Goal: Task Accomplishment & Management: Manage account settings

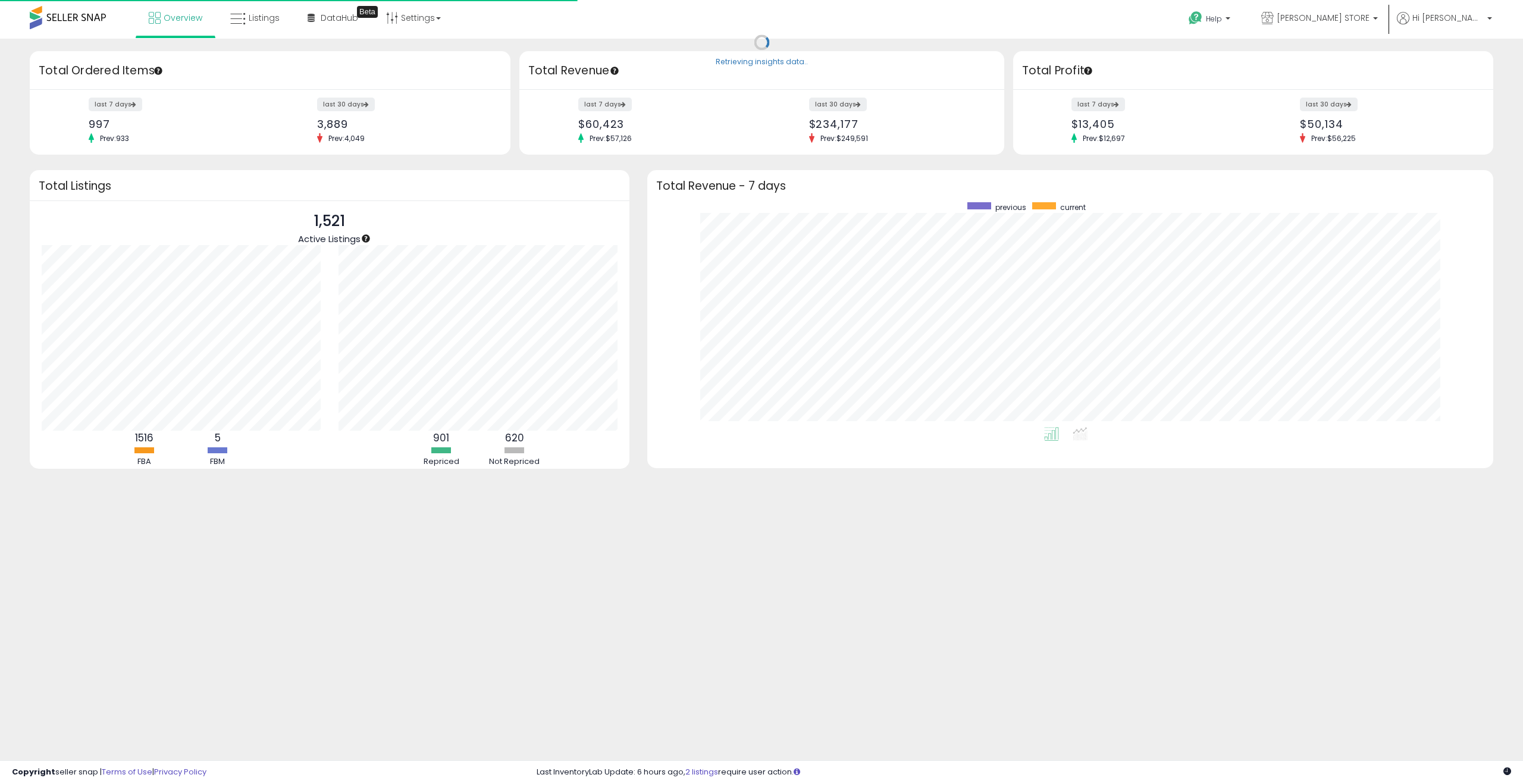
scroll to position [225, 823]
click at [257, 20] on span "Listings" at bounding box center [264, 18] width 31 height 12
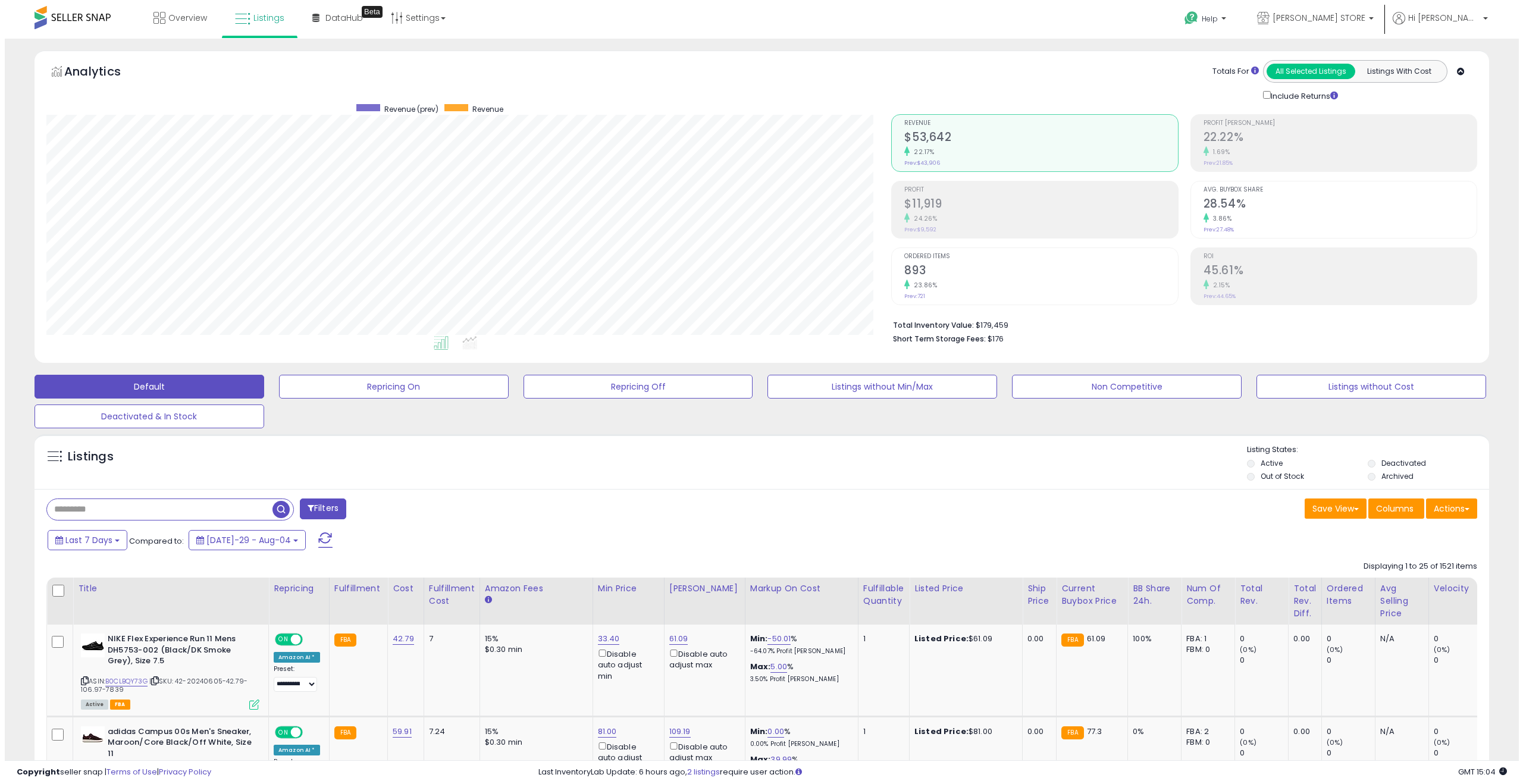
scroll to position [244, 846]
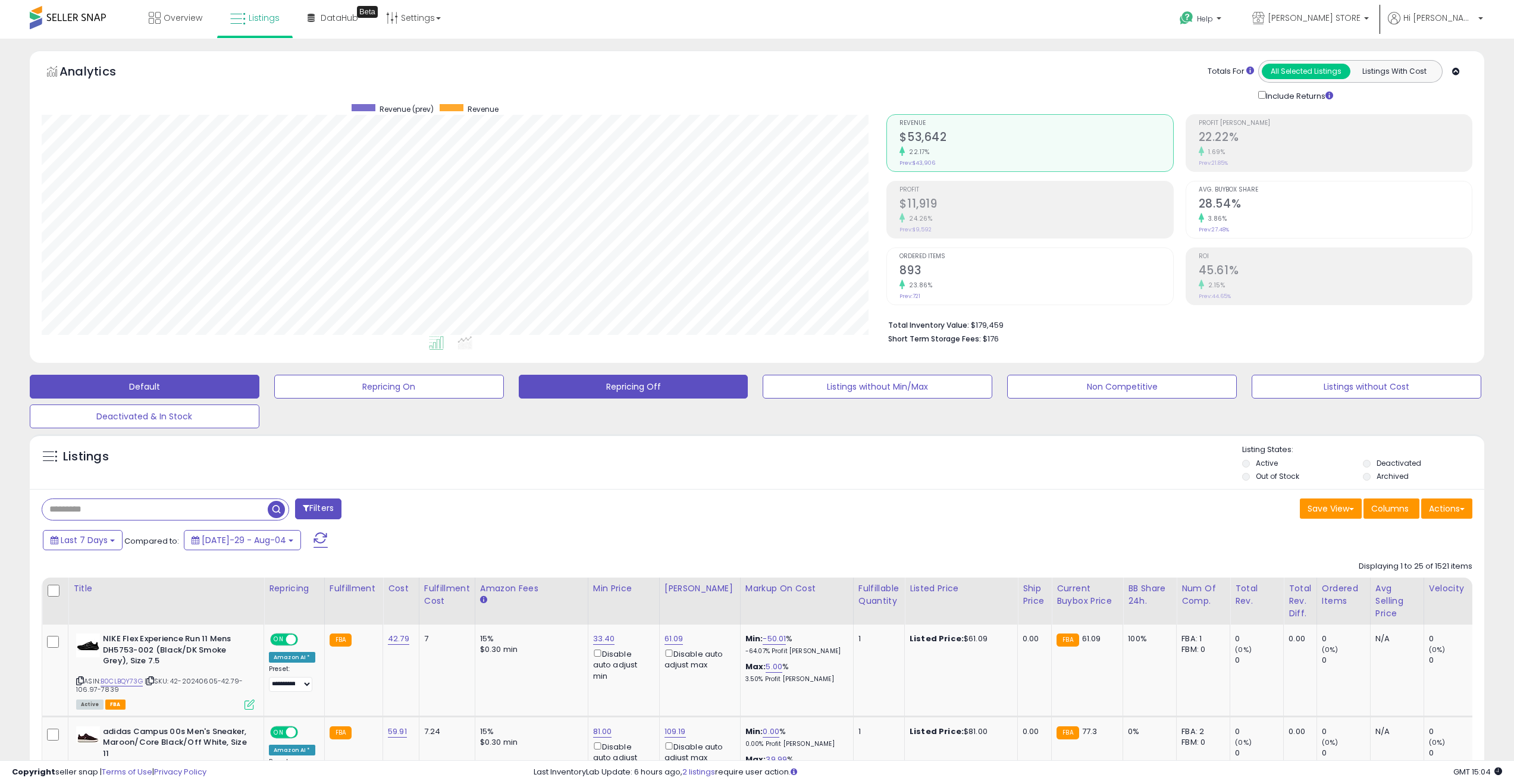
click at [504, 381] on button "Repricing Off" at bounding box center [389, 386] width 229 height 24
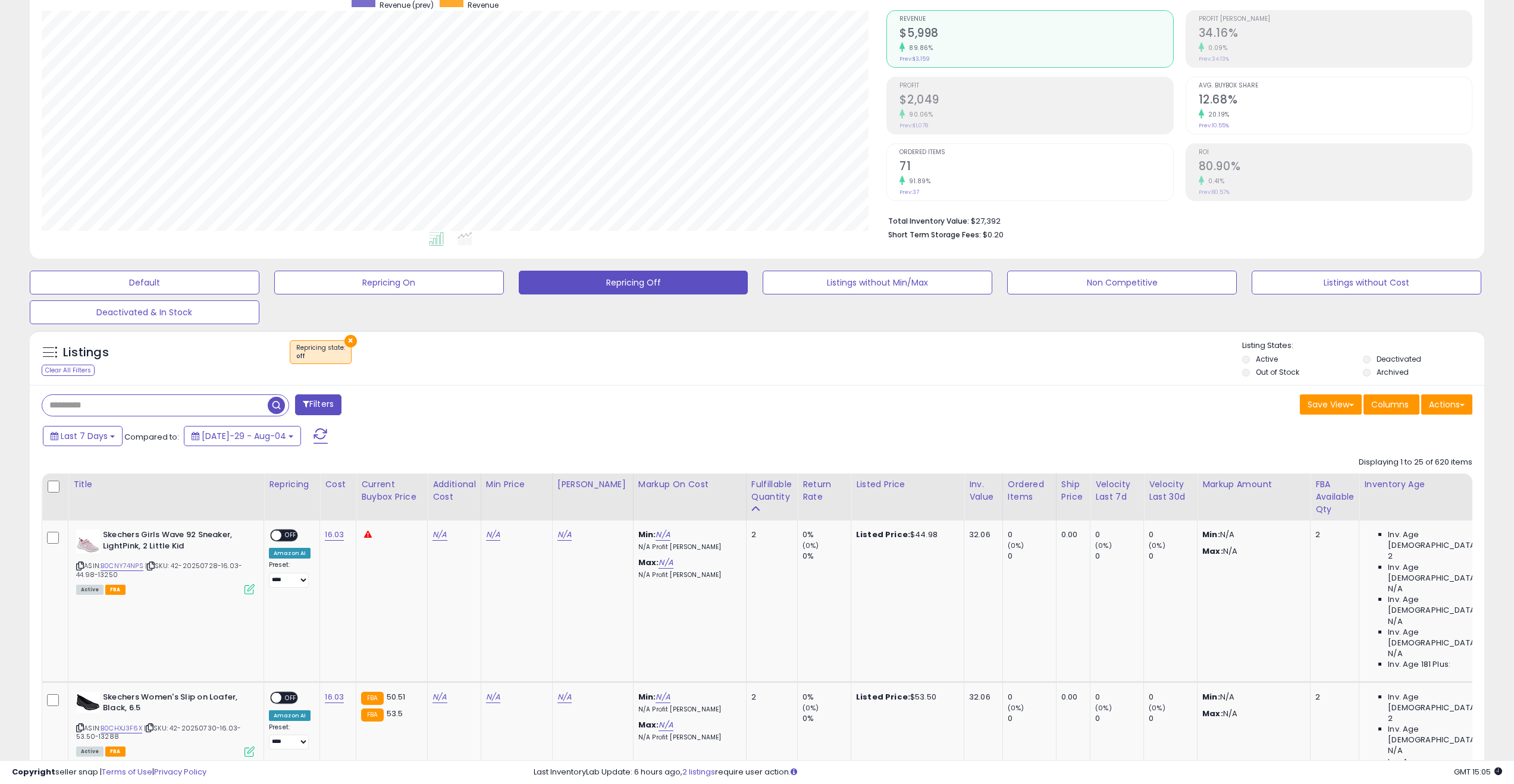
scroll to position [0, 0]
